Goal: Information Seeking & Learning: Learn about a topic

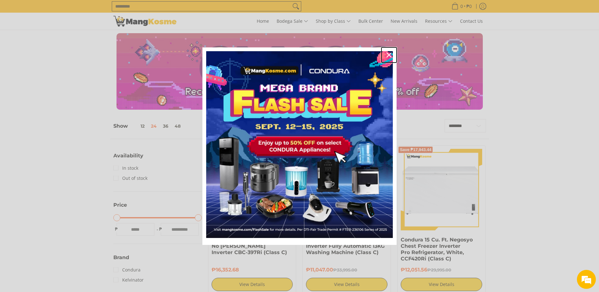
click at [388, 55] on icon "close icon" at bounding box center [388, 54] width 5 height 5
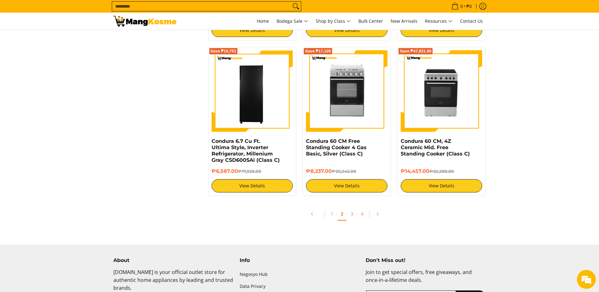
scroll to position [1200, 0]
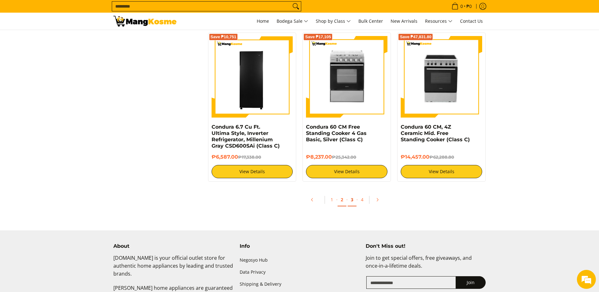
click at [354, 200] on link "3" at bounding box center [352, 199] width 9 height 13
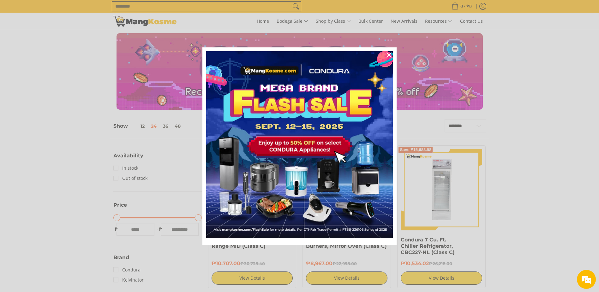
click at [573, 164] on div "Marketing offer form" at bounding box center [299, 146] width 599 height 292
click at [387, 53] on icon "close icon" at bounding box center [388, 54] width 5 height 5
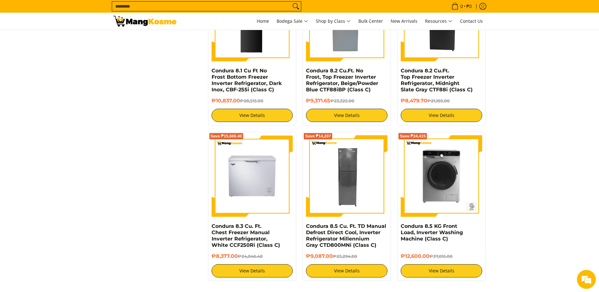
scroll to position [1200, 0]
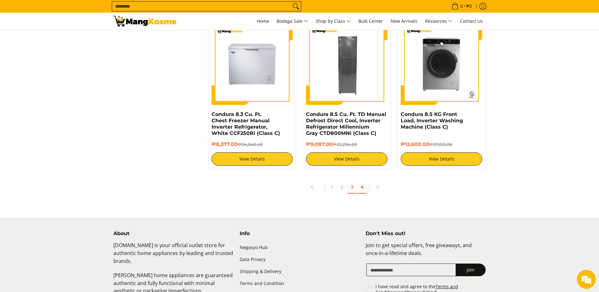
click at [363, 189] on link "4" at bounding box center [362, 187] width 9 height 13
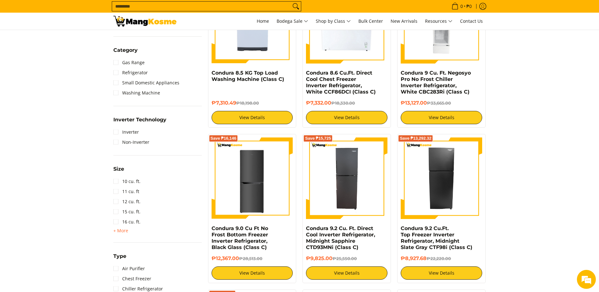
scroll to position [474, 0]
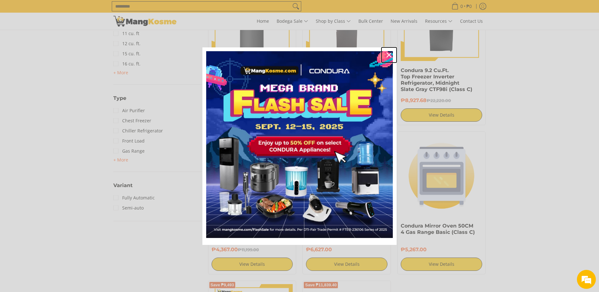
click at [388, 52] on icon "close icon" at bounding box center [388, 54] width 5 height 5
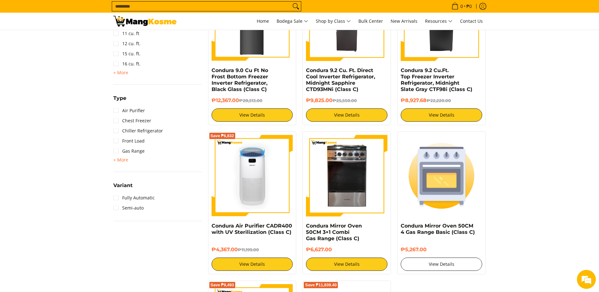
click at [453, 258] on link "View Details" at bounding box center [441, 263] width 81 height 13
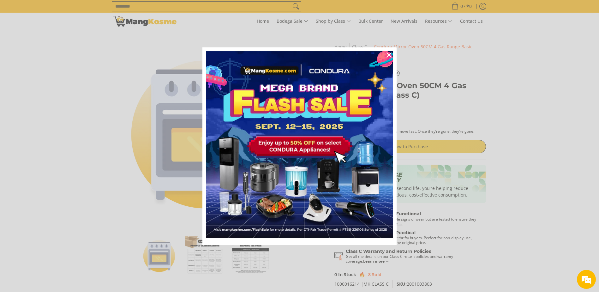
drag, startPoint x: 87, startPoint y: 75, endPoint x: 101, endPoint y: 75, distance: 14.2
click at [87, 75] on div "Marketing offer form" at bounding box center [299, 146] width 599 height 292
click at [390, 56] on icon "close icon" at bounding box center [388, 54] width 5 height 5
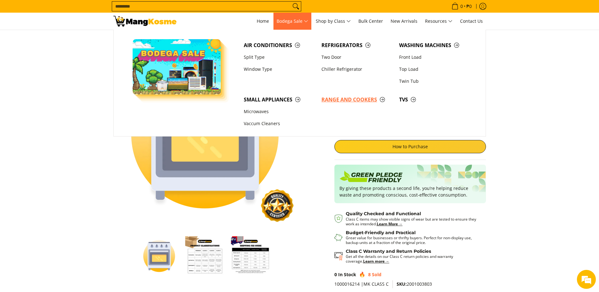
click at [350, 97] on span "Range and Cookers" at bounding box center [356, 100] width 71 height 8
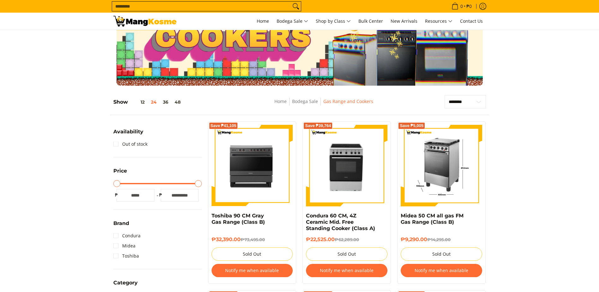
scroll to position [63, 0]
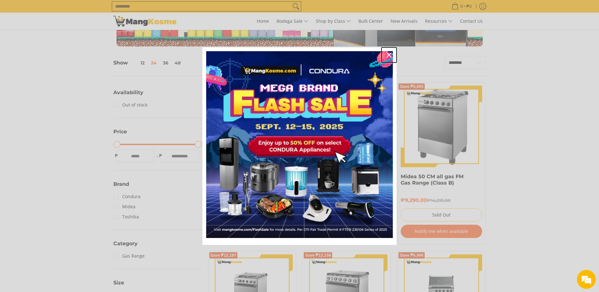
click at [386, 55] on div "Close" at bounding box center [389, 55] width 10 height 10
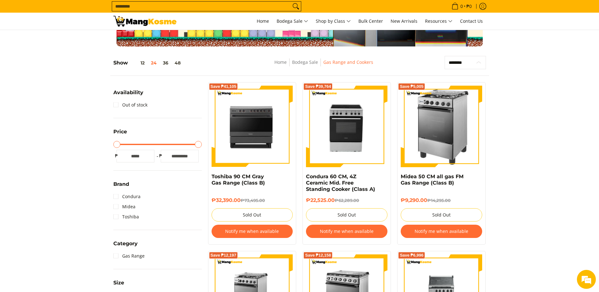
click at [473, 64] on select "**********" at bounding box center [465, 62] width 41 height 13
select select "**********"
click at [445, 56] on select "**********" at bounding box center [465, 62] width 41 height 13
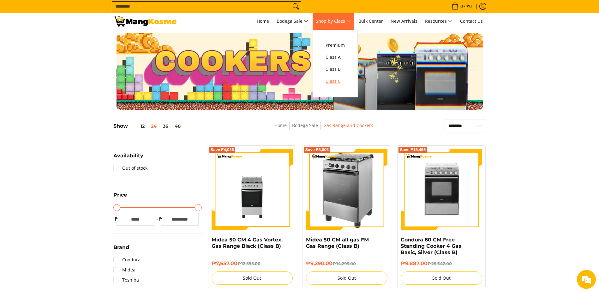
click at [334, 80] on span "Class C" at bounding box center [335, 81] width 19 height 8
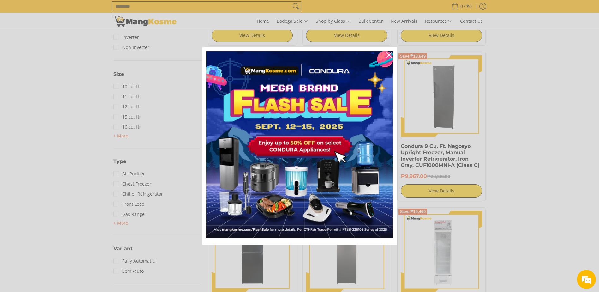
scroll to position [505, 0]
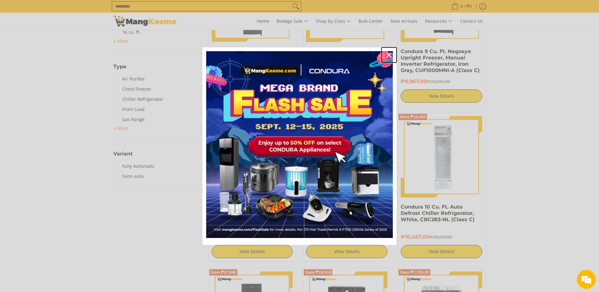
click at [387, 53] on icon "close icon" at bounding box center [388, 54] width 5 height 5
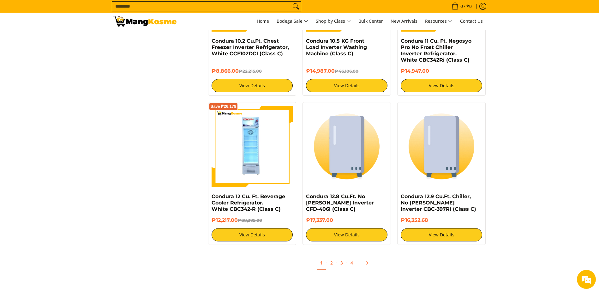
scroll to position [1168, 0]
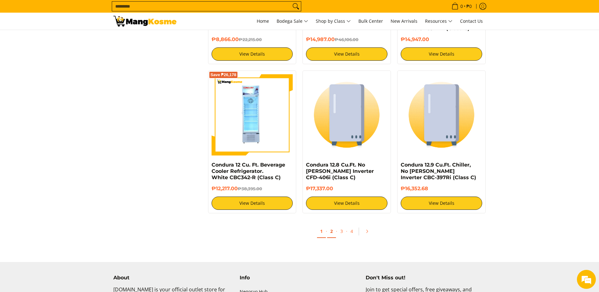
click at [330, 232] on link "2" at bounding box center [331, 231] width 9 height 13
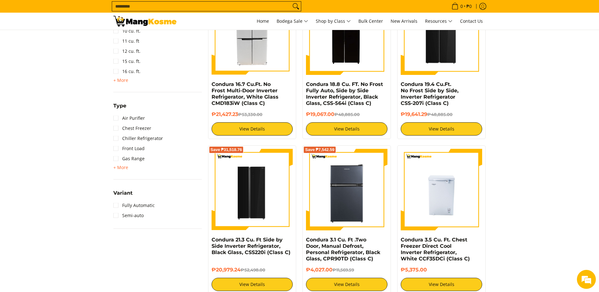
scroll to position [474, 0]
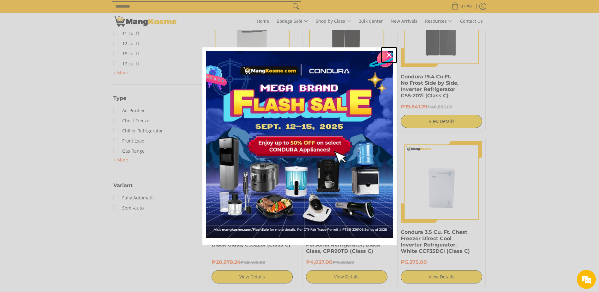
click at [389, 54] on icon "close icon" at bounding box center [388, 54] width 5 height 5
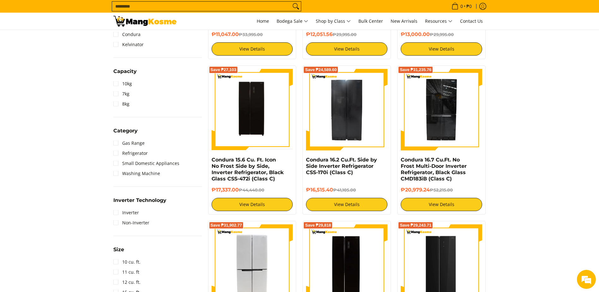
scroll to position [316, 0]
